Goal: Task Accomplishment & Management: Complete application form

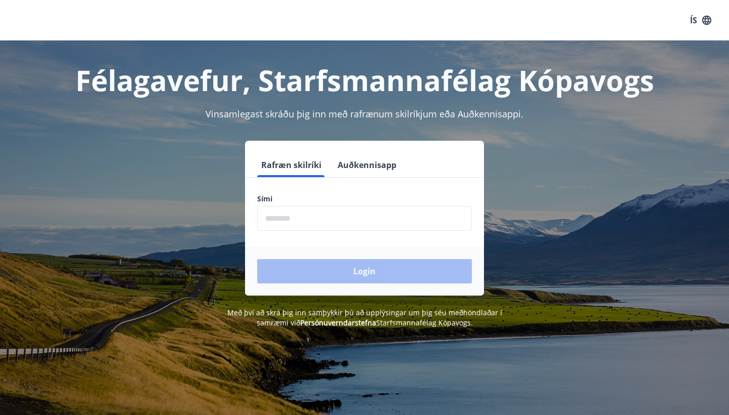
click at [326, 214] on input "phone" at bounding box center [364, 218] width 215 height 25
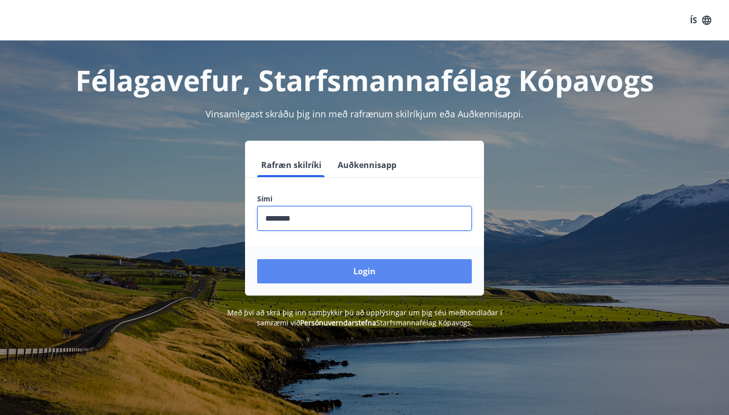
type input "********"
click at [339, 281] on button "Login" at bounding box center [364, 271] width 215 height 24
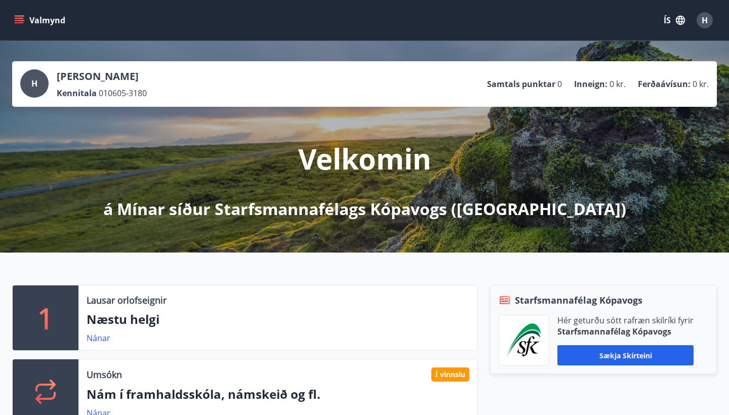
click at [18, 18] on icon "menu" at bounding box center [19, 18] width 9 height 1
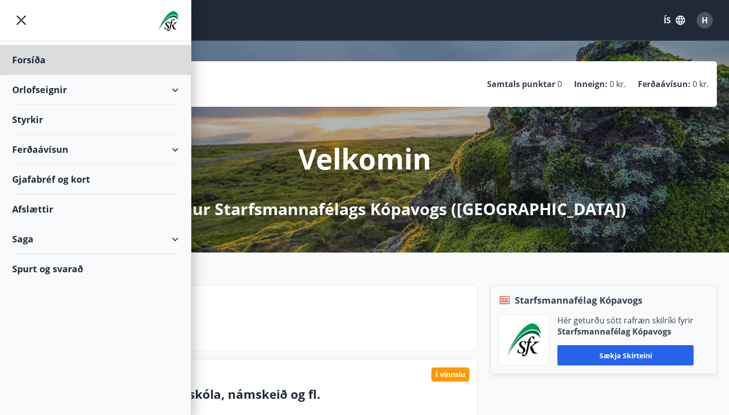
click at [36, 117] on div "Styrkir" at bounding box center [95, 120] width 167 height 30
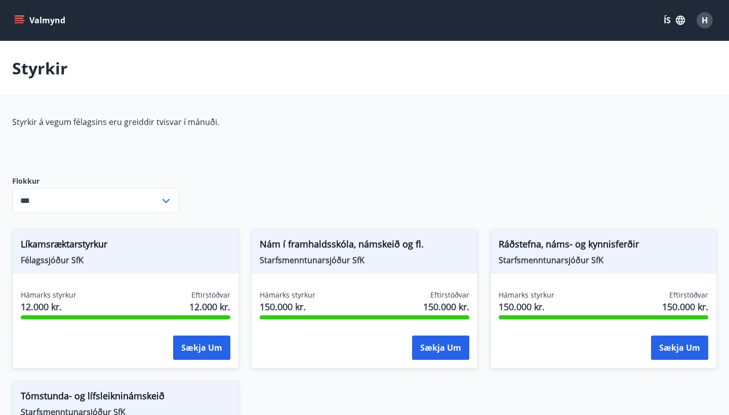
type input "***"
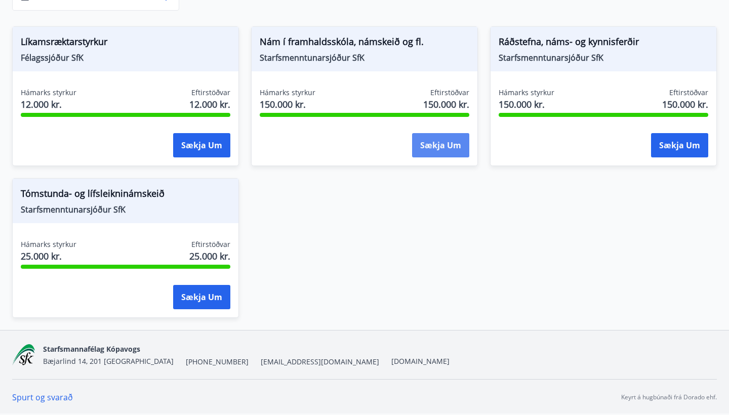
scroll to position [202, 0]
click at [448, 149] on button "Sækja um" at bounding box center [440, 145] width 57 height 24
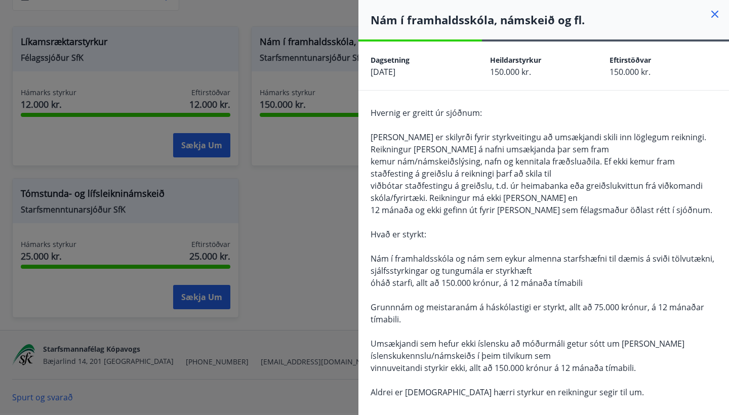
scroll to position [0, 0]
click at [719, 10] on icon at bounding box center [715, 14] width 12 height 12
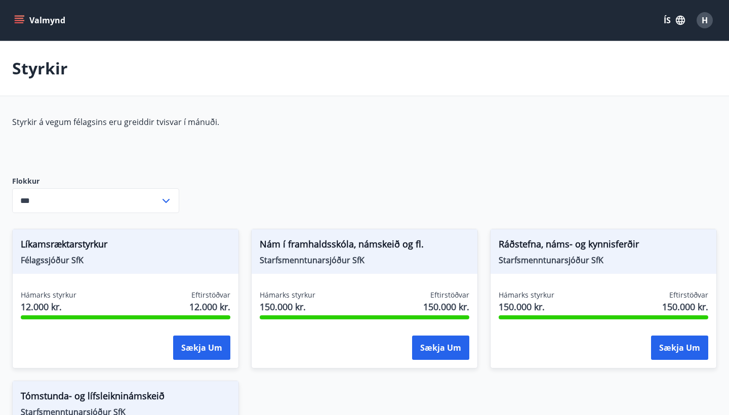
click at [18, 22] on icon "menu" at bounding box center [19, 22] width 9 height 1
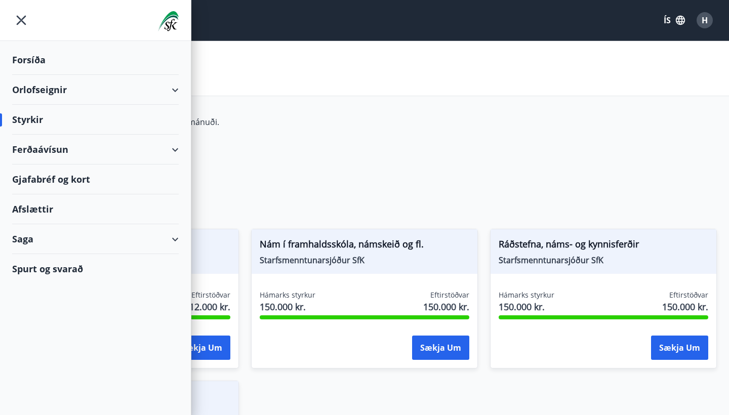
click at [171, 26] on img at bounding box center [168, 21] width 21 height 20
